Goal: Transaction & Acquisition: Register for event/course

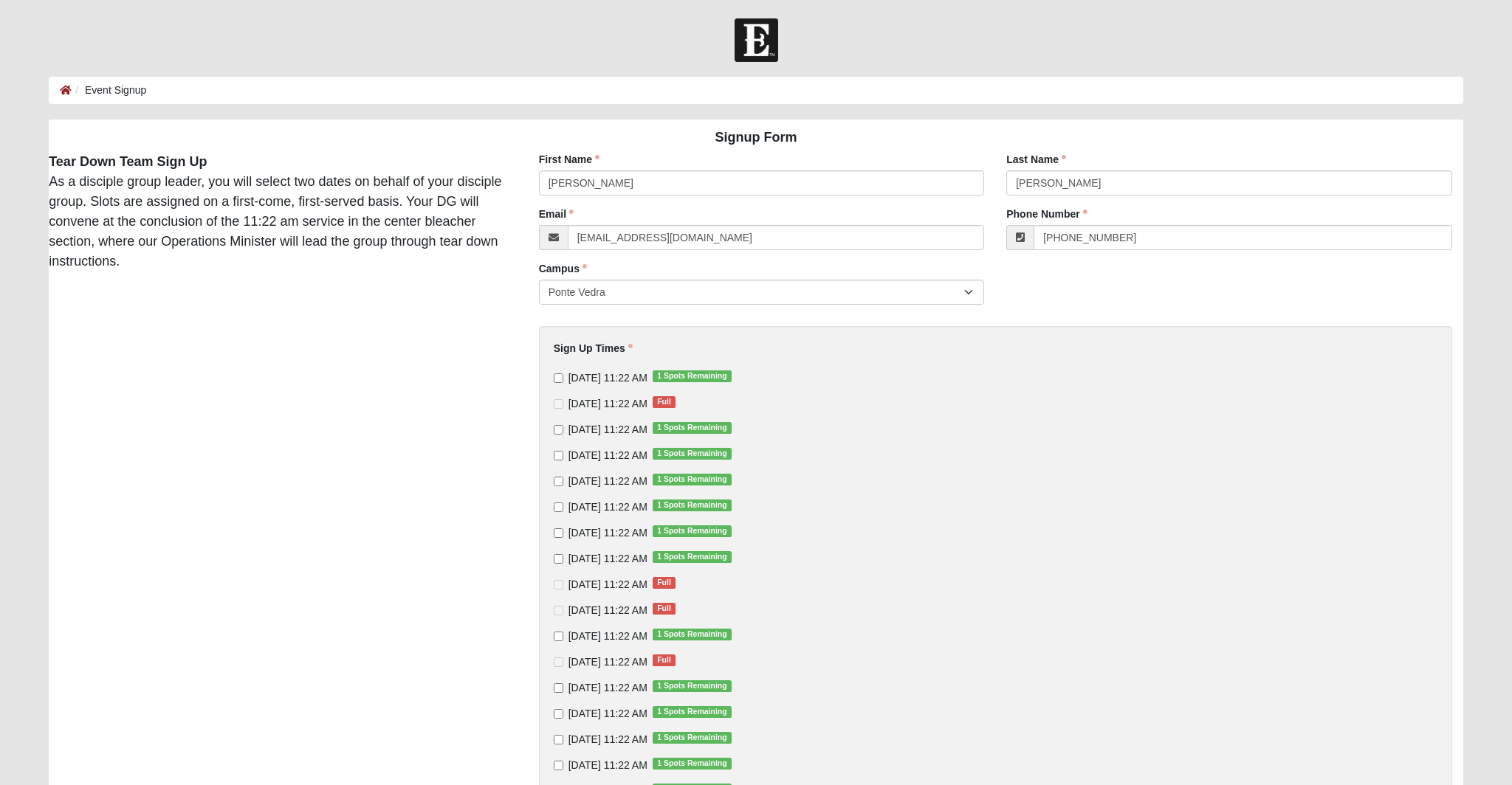
click at [553, 429] on div "Sign Up Times 8/17/2025 11:22 AM 1 Spots Remaining 8/24/2025 11:22 AM Full 8/31…" at bounding box center [995, 575] width 913 height 498
click at [559, 429] on input "8/31/2025 11:22 AM 1 Spots Remaining" at bounding box center [558, 429] width 10 height 9
checkbox input "true"
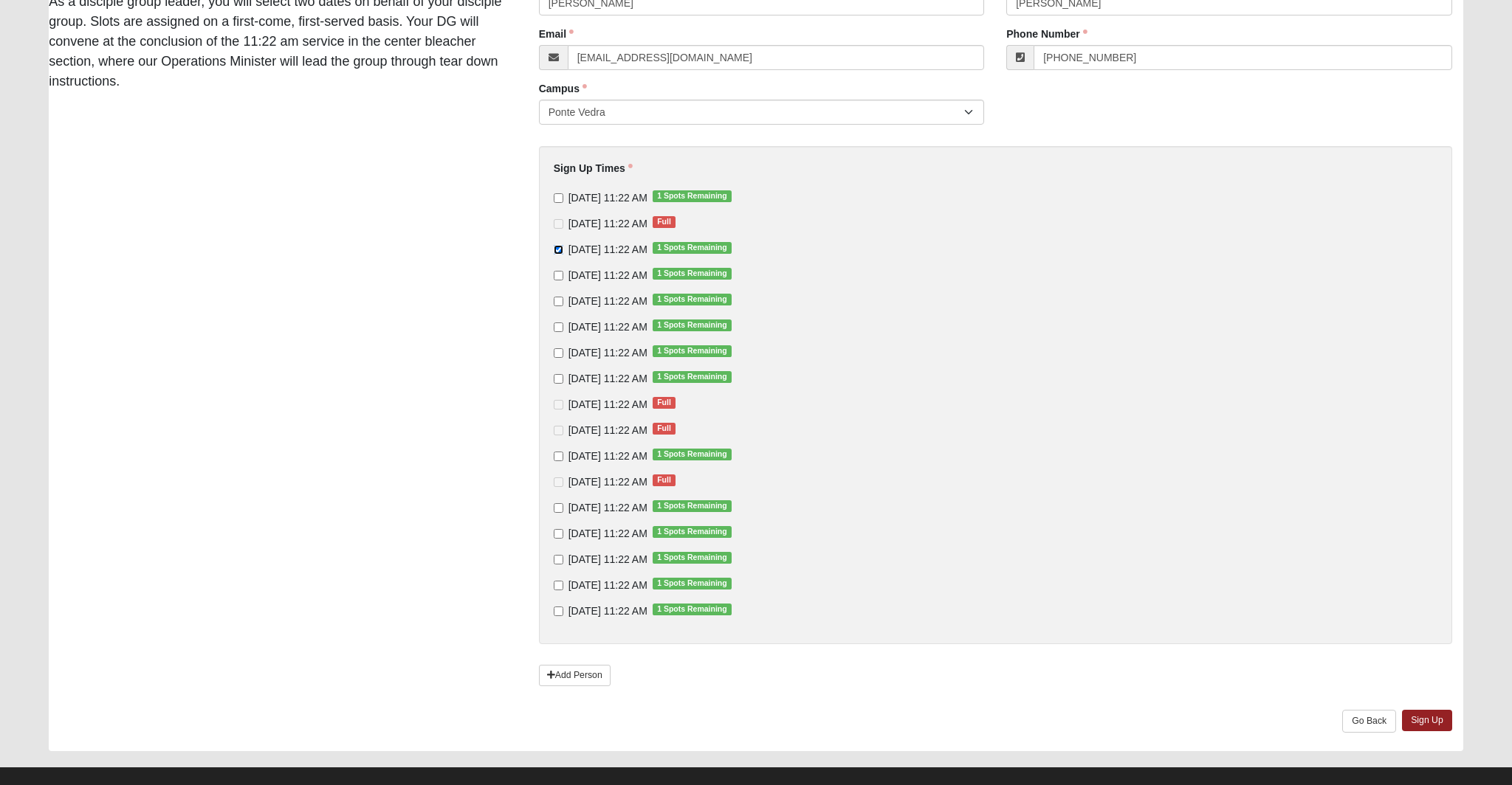
scroll to position [200, 0]
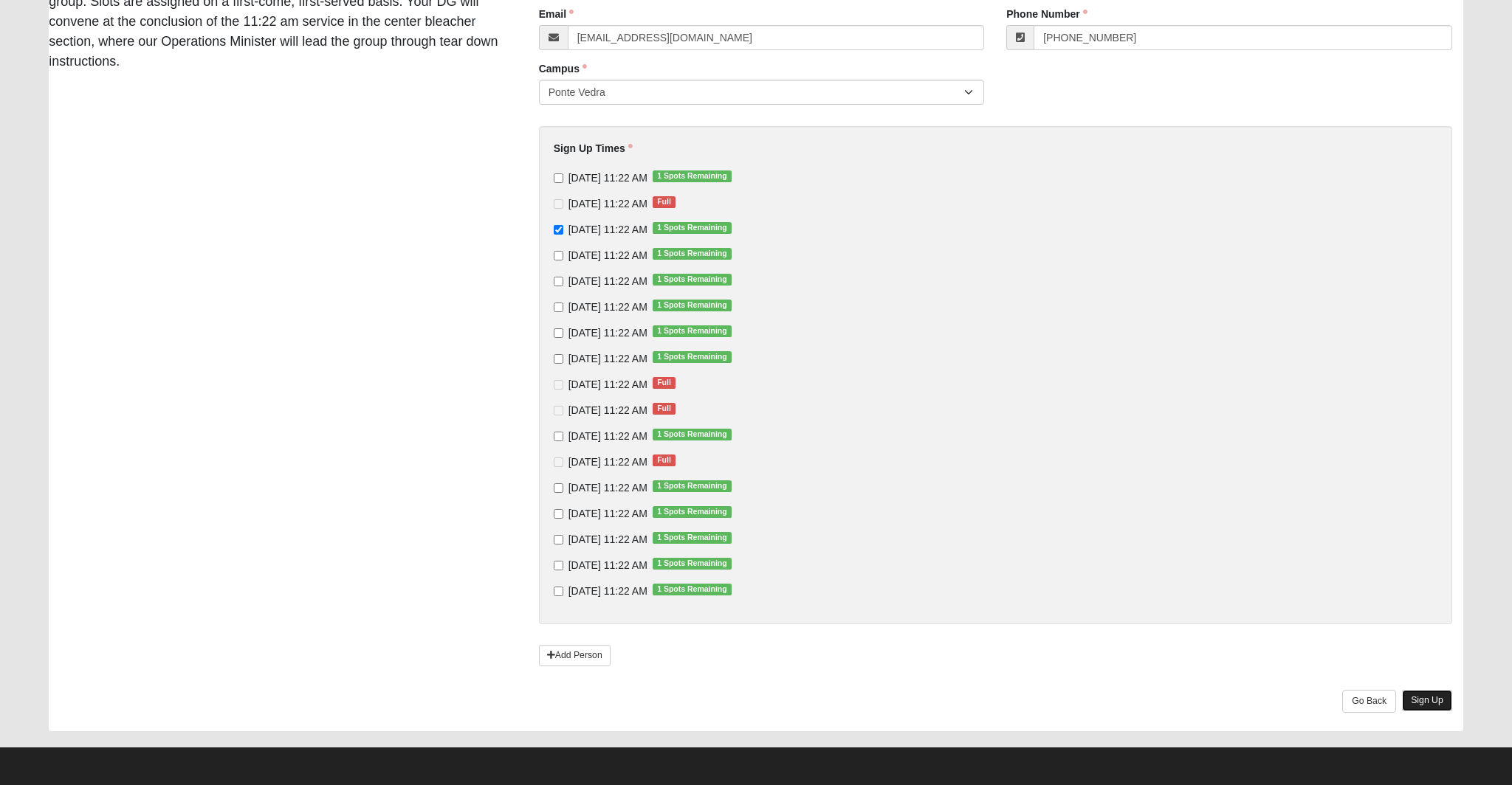
click at [1420, 696] on link "Sign Up" at bounding box center [1426, 700] width 50 height 22
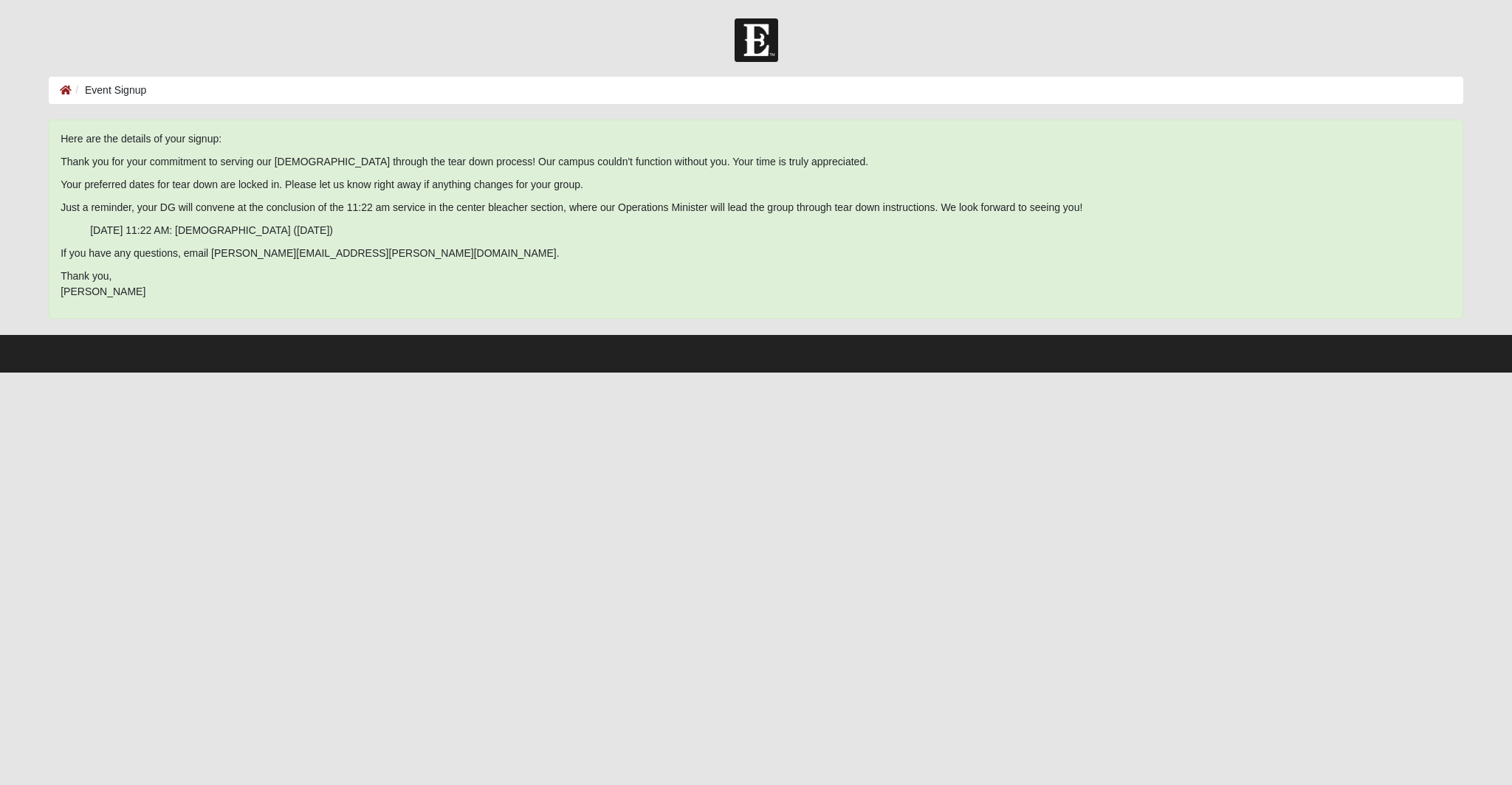
scroll to position [0, 0]
drag, startPoint x: 142, startPoint y: 209, endPoint x: 387, endPoint y: 211, distance: 245.0
click at [387, 211] on span "Just a reminder, your DG will convene at the conclusion of the 11:22 am service…" at bounding box center [571, 207] width 1021 height 12
drag, startPoint x: 402, startPoint y: 216, endPoint x: 348, endPoint y: 217, distance: 54.0
click at [402, 215] on span "Here are the details of your signup: Thank you for your commitment to serving o…" at bounding box center [755, 215] width 1390 height 168
